Goal: Find specific page/section: Find specific page/section

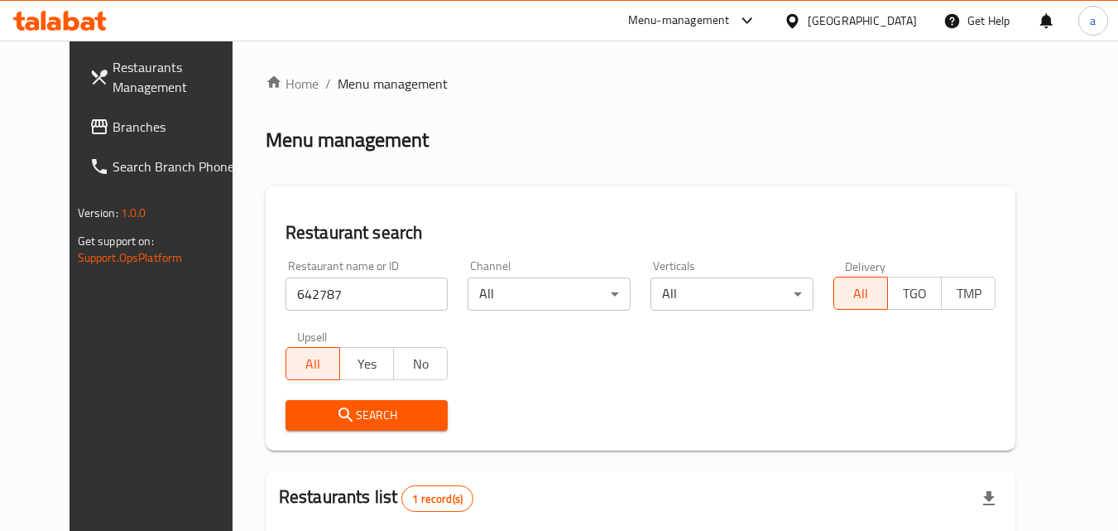
scroll to position [194, 0]
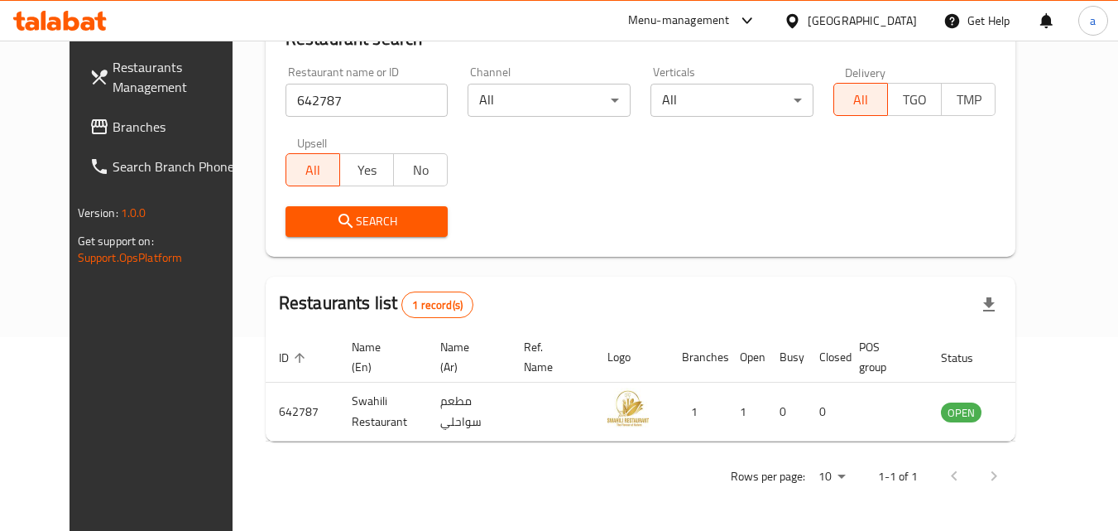
click at [851, 17] on div "[GEOGRAPHIC_DATA]" at bounding box center [862, 21] width 109 height 18
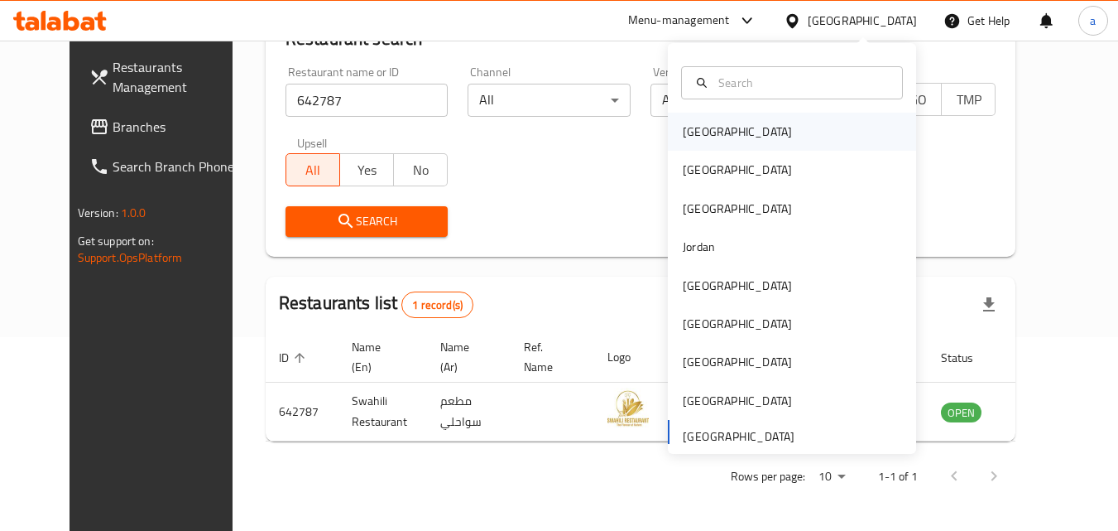
click at [849, 127] on div "[GEOGRAPHIC_DATA]" at bounding box center [792, 132] width 248 height 38
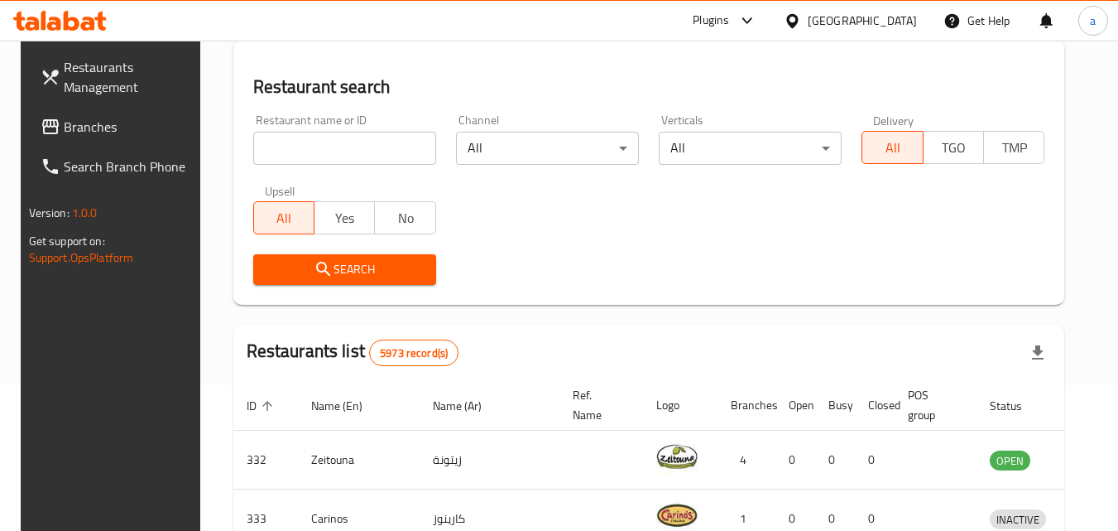
scroll to position [194, 0]
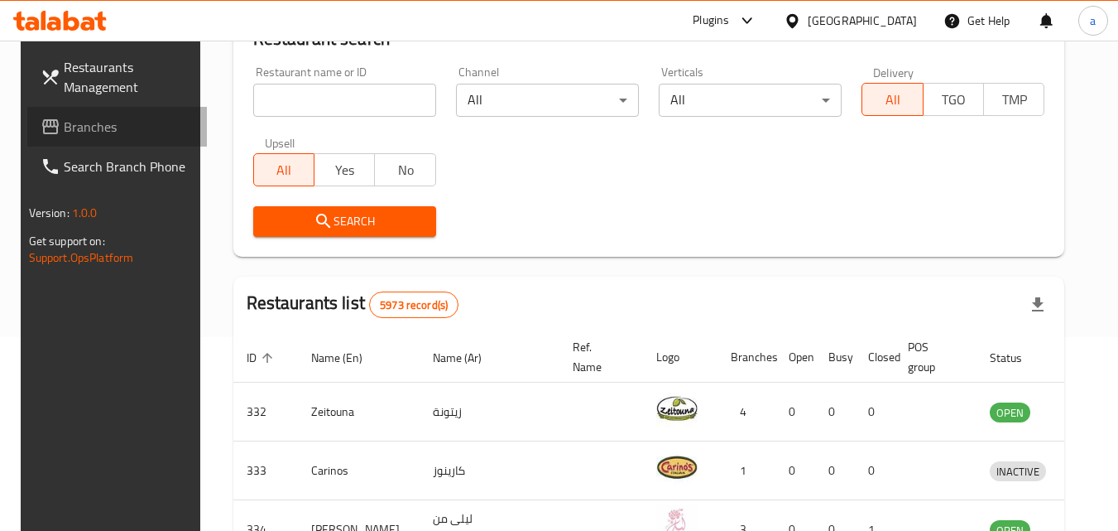
click at [100, 133] on span "Branches" at bounding box center [129, 127] width 131 height 20
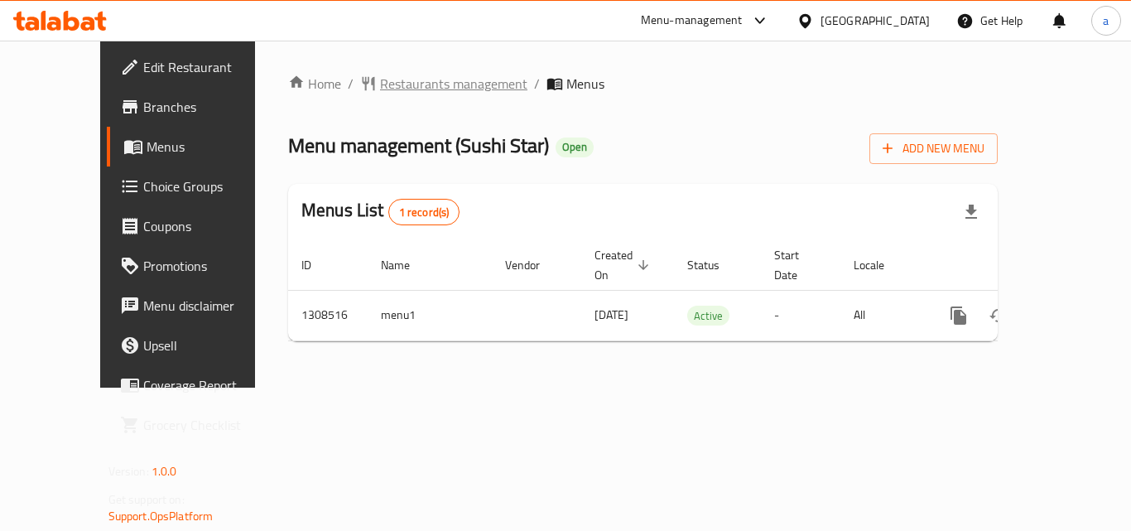
click at [412, 87] on span "Restaurants management" at bounding box center [453, 84] width 147 height 20
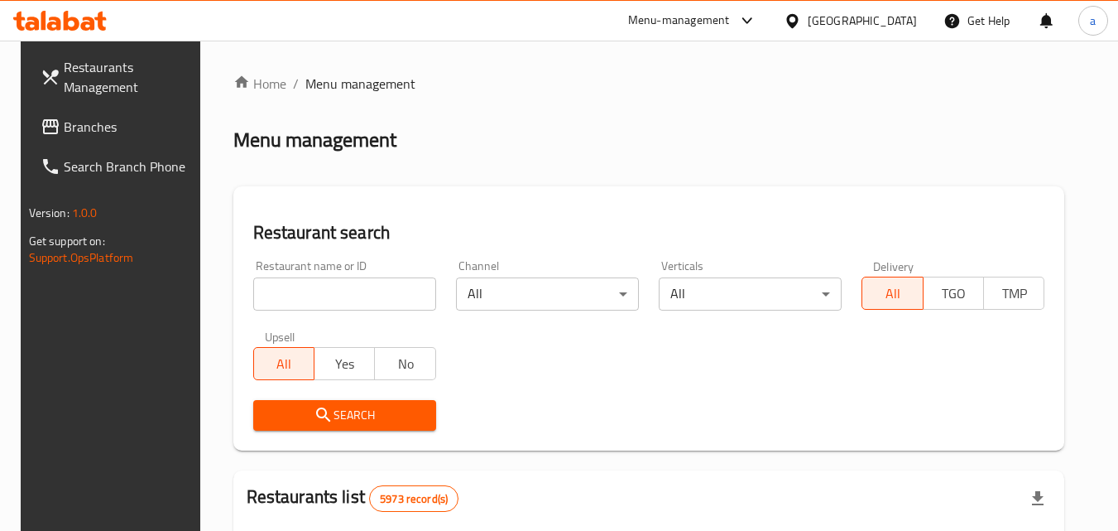
click at [347, 294] on input "search" at bounding box center [344, 293] width 183 height 33
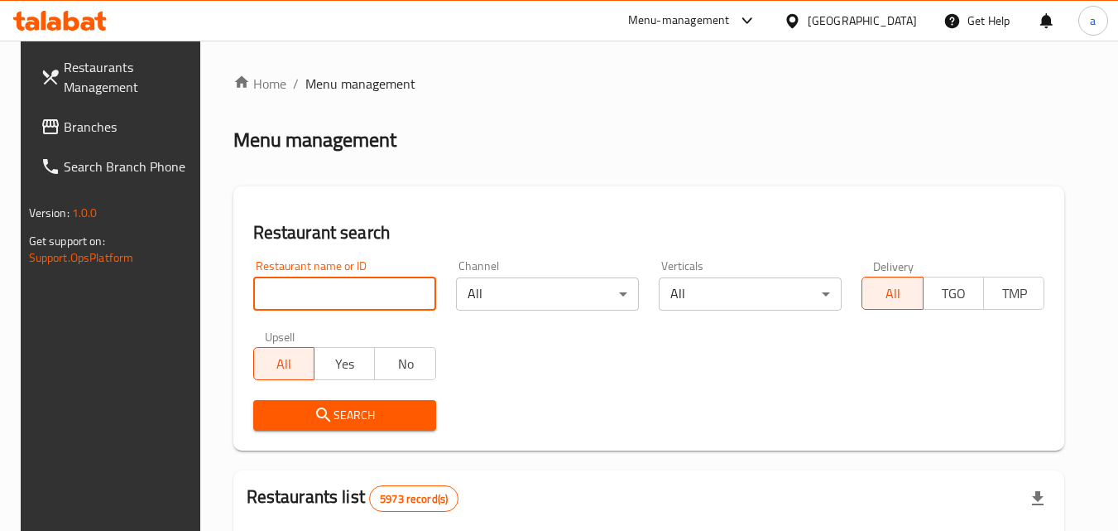
paste input "704913"
type input "704913"
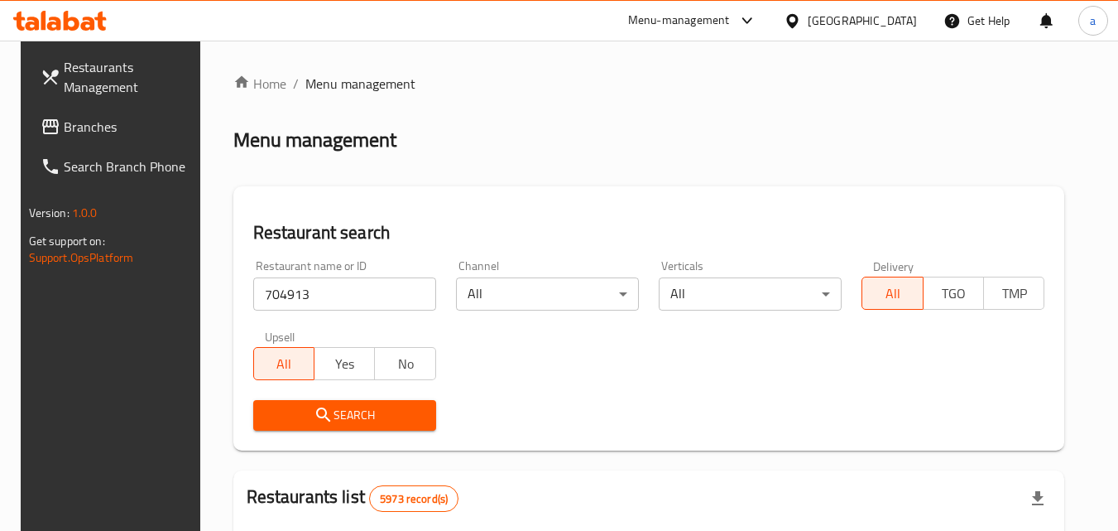
click at [334, 418] on span "Search" at bounding box center [345, 415] width 156 height 21
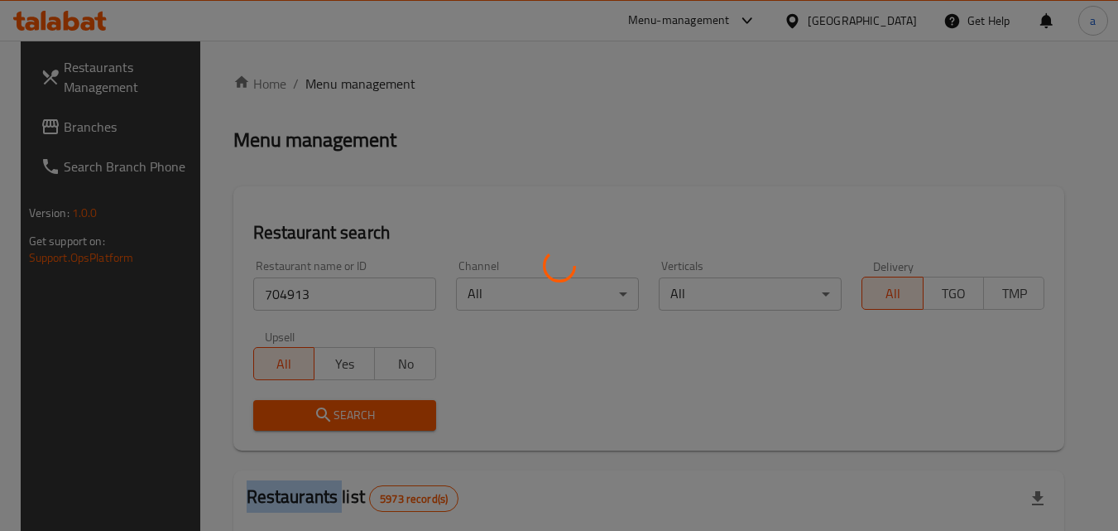
click at [334, 418] on div at bounding box center [559, 265] width 1118 height 531
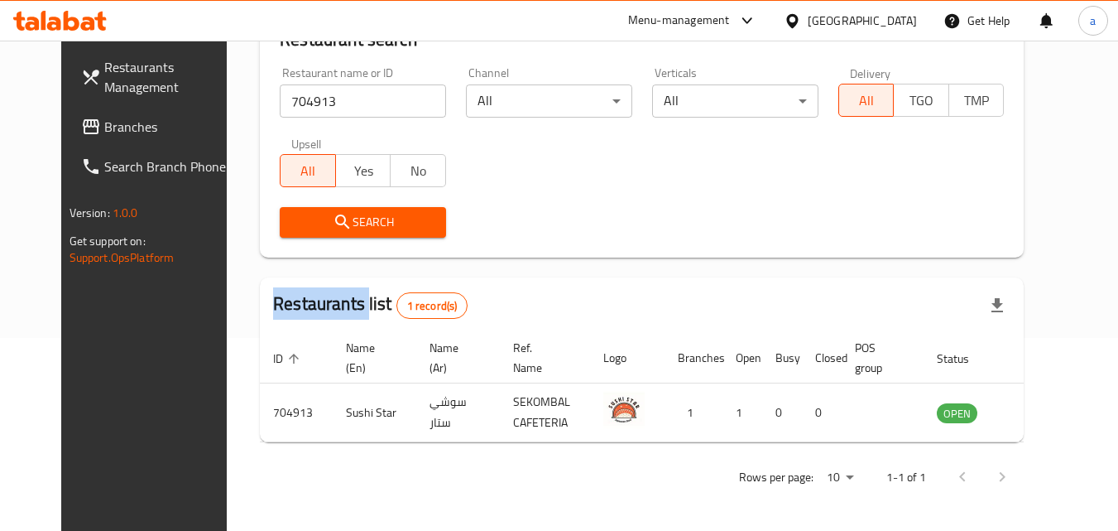
scroll to position [194, 0]
